Goal: Check status: Check status

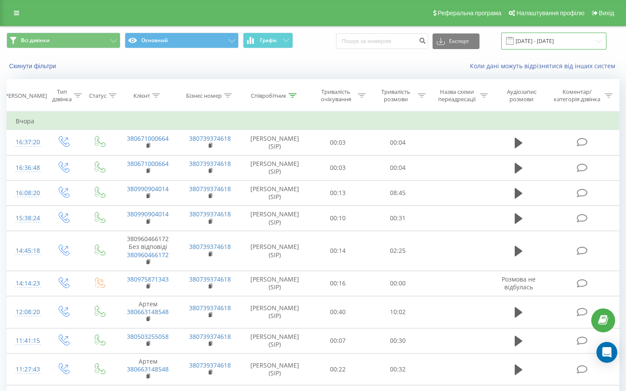
click at [600, 50] on input "[DATE] - [DATE]" at bounding box center [553, 41] width 105 height 17
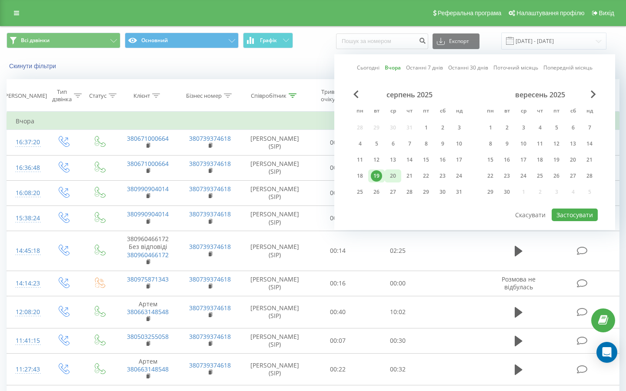
click at [393, 182] on div "20" at bounding box center [392, 175] width 11 height 11
click at [564, 221] on button "Застосувати" at bounding box center [575, 215] width 46 height 13
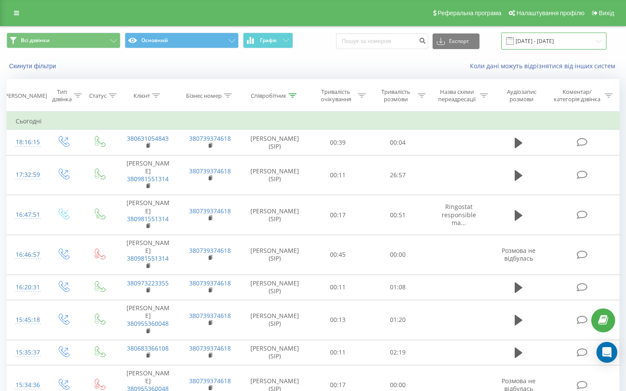
click at [598, 49] on input "[DATE] - [DATE]" at bounding box center [553, 41] width 105 height 17
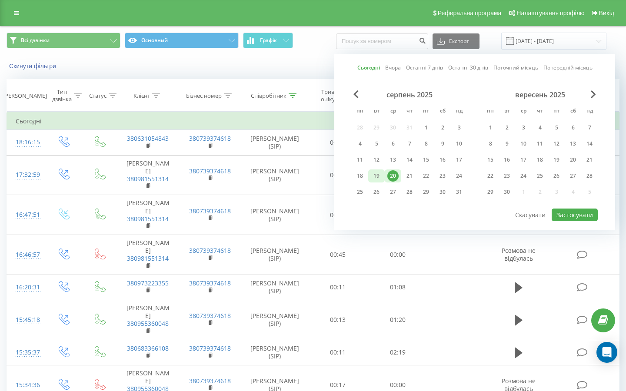
click at [379, 182] on div "19" at bounding box center [376, 175] width 11 height 11
click at [565, 221] on button "Застосувати" at bounding box center [575, 215] width 46 height 13
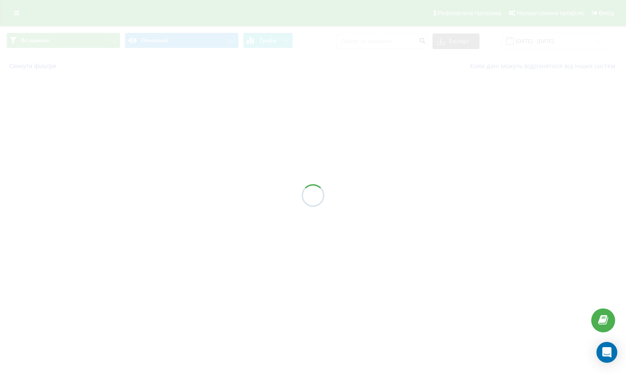
type input "[DATE] - [DATE]"
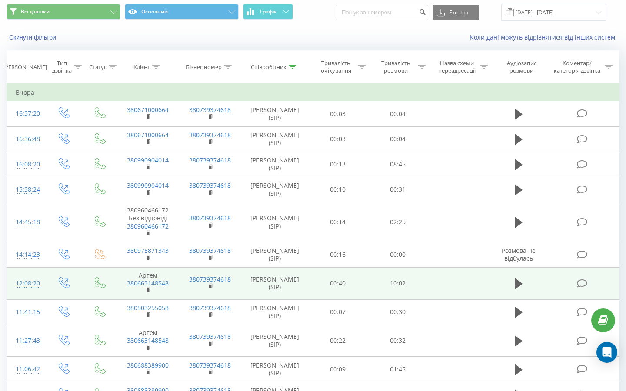
scroll to position [16, 0]
